Goal: Check status: Check status

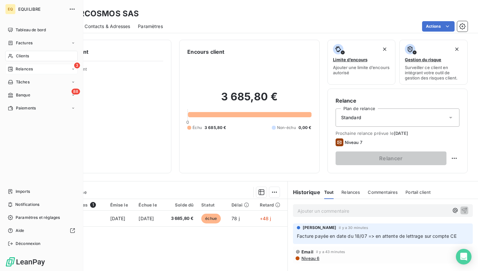
scroll to position [36, 0]
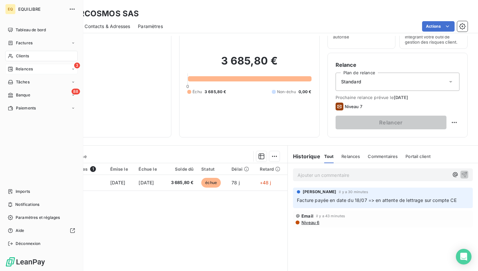
click at [8, 67] on icon at bounding box center [10, 68] width 5 height 5
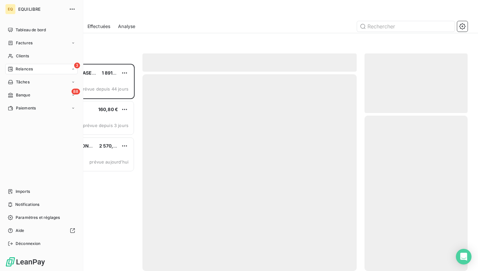
scroll to position [207, 103]
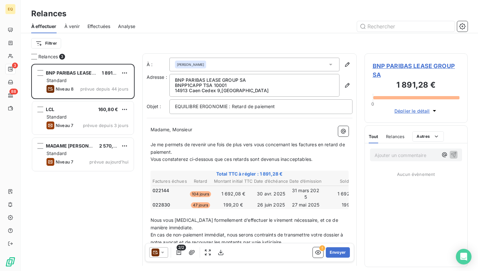
click at [74, 26] on span "À venir" at bounding box center [71, 26] width 15 height 7
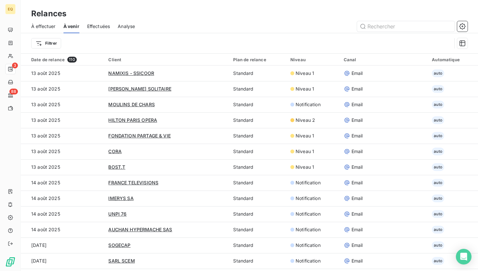
click at [95, 27] on span "Effectuées" at bounding box center [98, 26] width 23 height 7
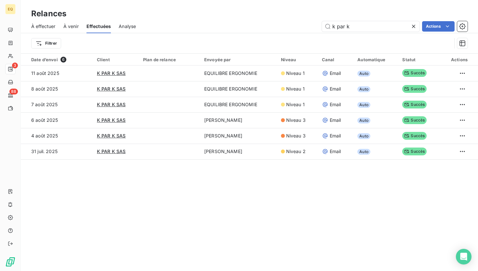
click at [70, 28] on span "À venir" at bounding box center [70, 26] width 15 height 7
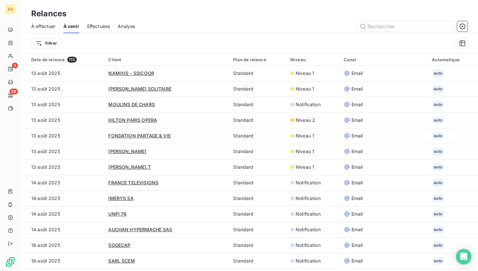
click at [48, 25] on span "À effectuer" at bounding box center [43, 26] width 24 height 7
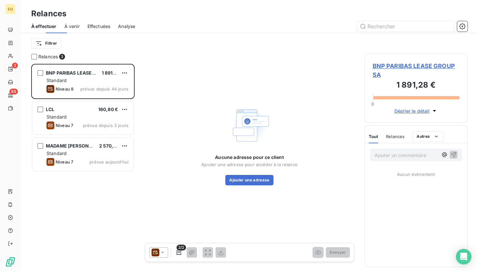
scroll to position [207, 103]
